Goal: Information Seeking & Learning: Check status

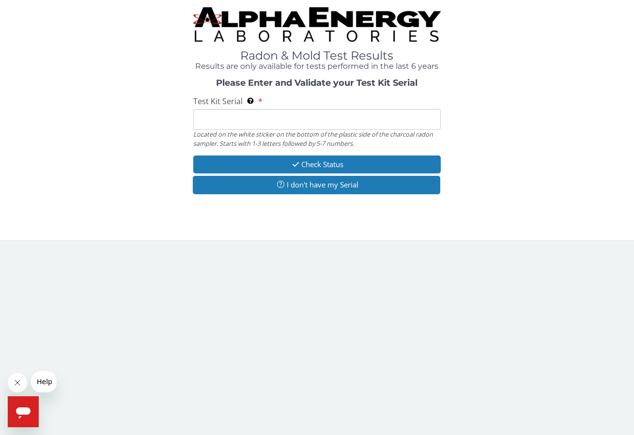
click at [204, 118] on input "Test Kit Serial Located on the white sticker on the bottom of the plastic side …" at bounding box center [317, 119] width 248 height 21
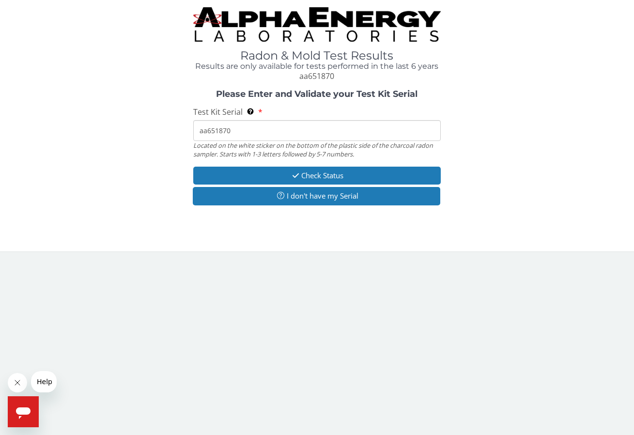
type input "aa651870"
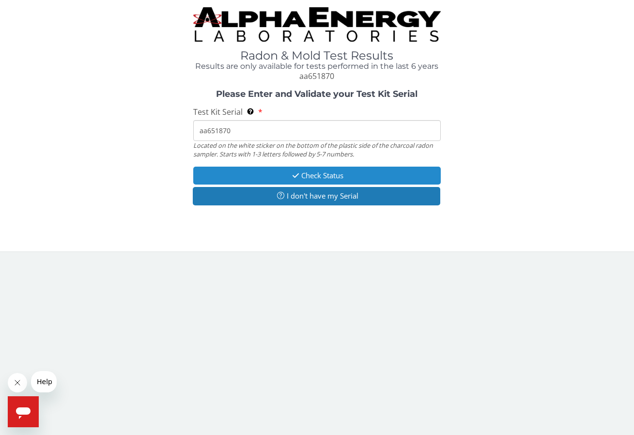
click at [269, 172] on button "Check Status" at bounding box center [317, 176] width 248 height 18
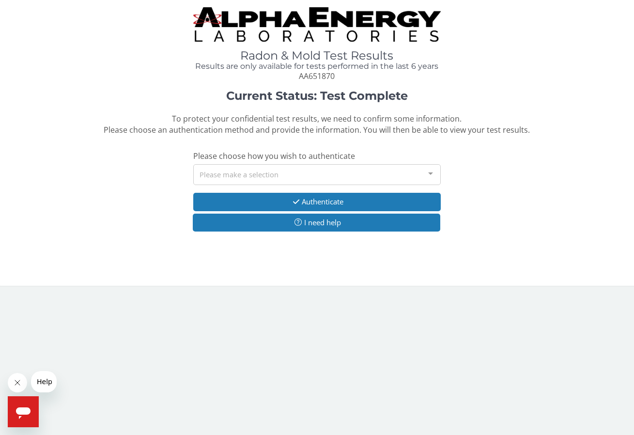
click at [259, 172] on div "Please make a selection" at bounding box center [317, 174] width 248 height 21
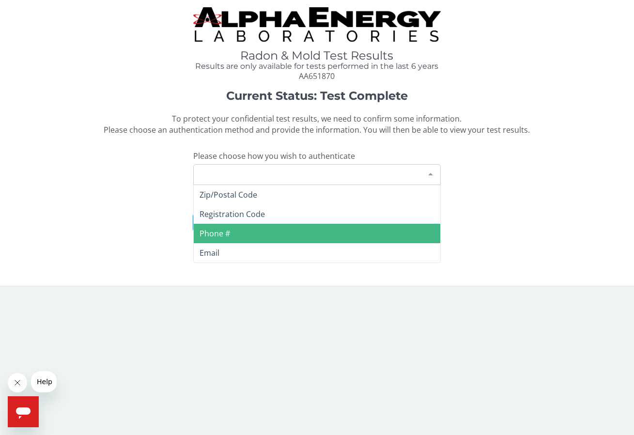
click at [235, 228] on span "Phone #" at bounding box center [317, 233] width 247 height 19
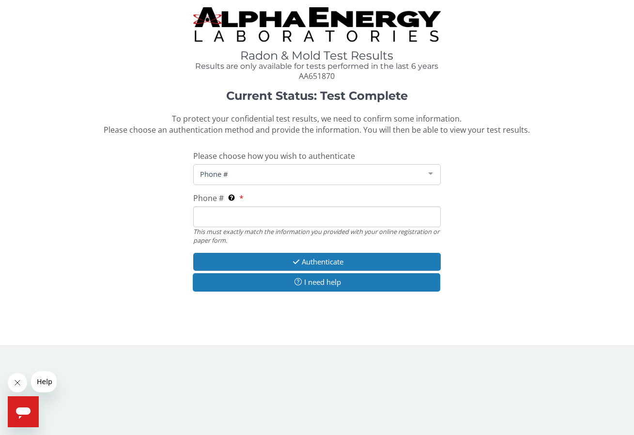
click at [232, 217] on input "Phone # This must exactly match the information you provided with your online r…" at bounding box center [317, 216] width 248 height 21
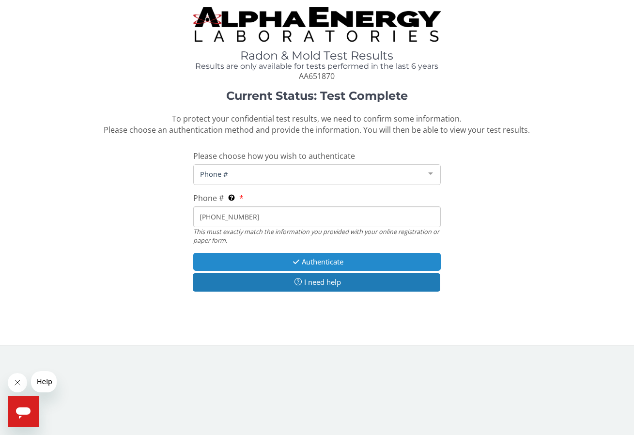
type input "[PHONE_NUMBER]"
click at [260, 262] on button "Authenticate" at bounding box center [317, 262] width 248 height 18
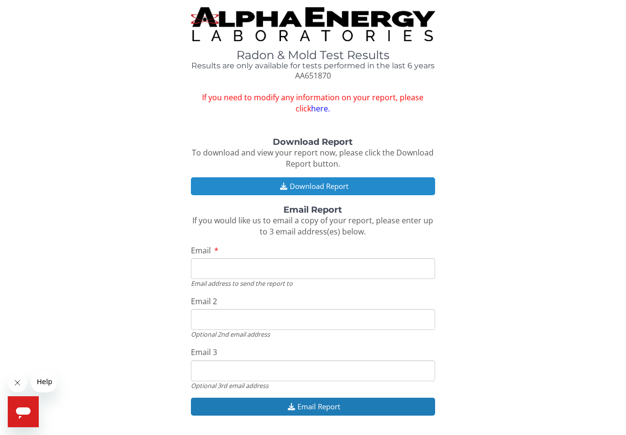
click at [302, 186] on button "Download Report" at bounding box center [313, 186] width 245 height 18
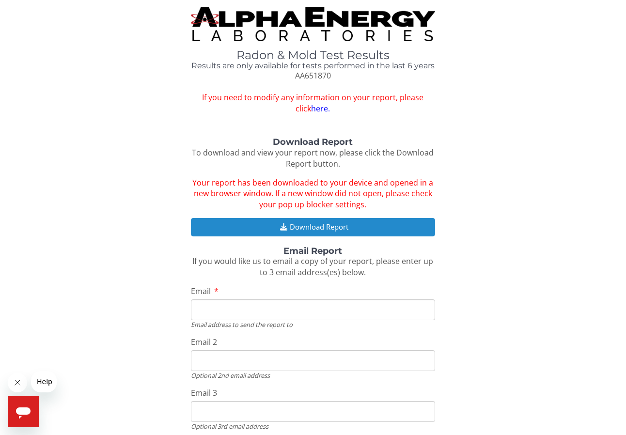
click at [358, 227] on button "Download Report" at bounding box center [313, 227] width 245 height 18
